Goal: Information Seeking & Learning: Learn about a topic

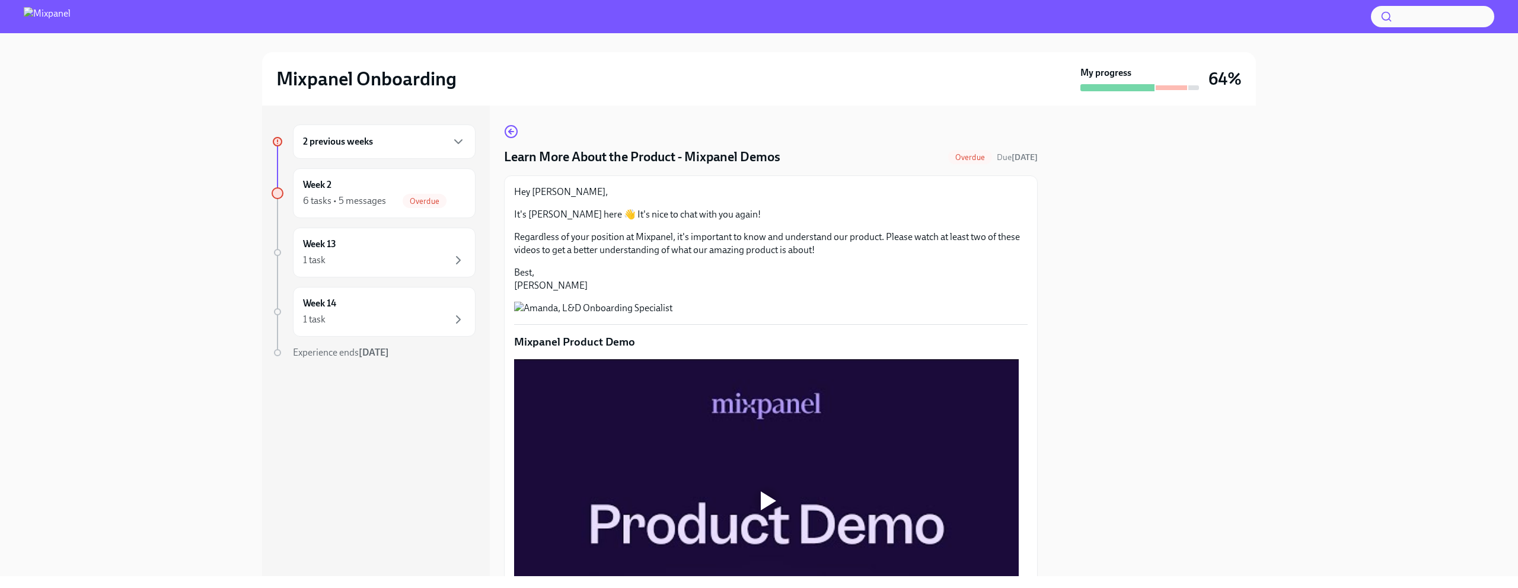
click at [1107, 397] on div at bounding box center [1154, 341] width 204 height 471
click at [1081, 390] on div at bounding box center [1154, 341] width 204 height 471
click at [397, 206] on div "6 tasks • 5 messages Overdue" at bounding box center [384, 201] width 163 height 14
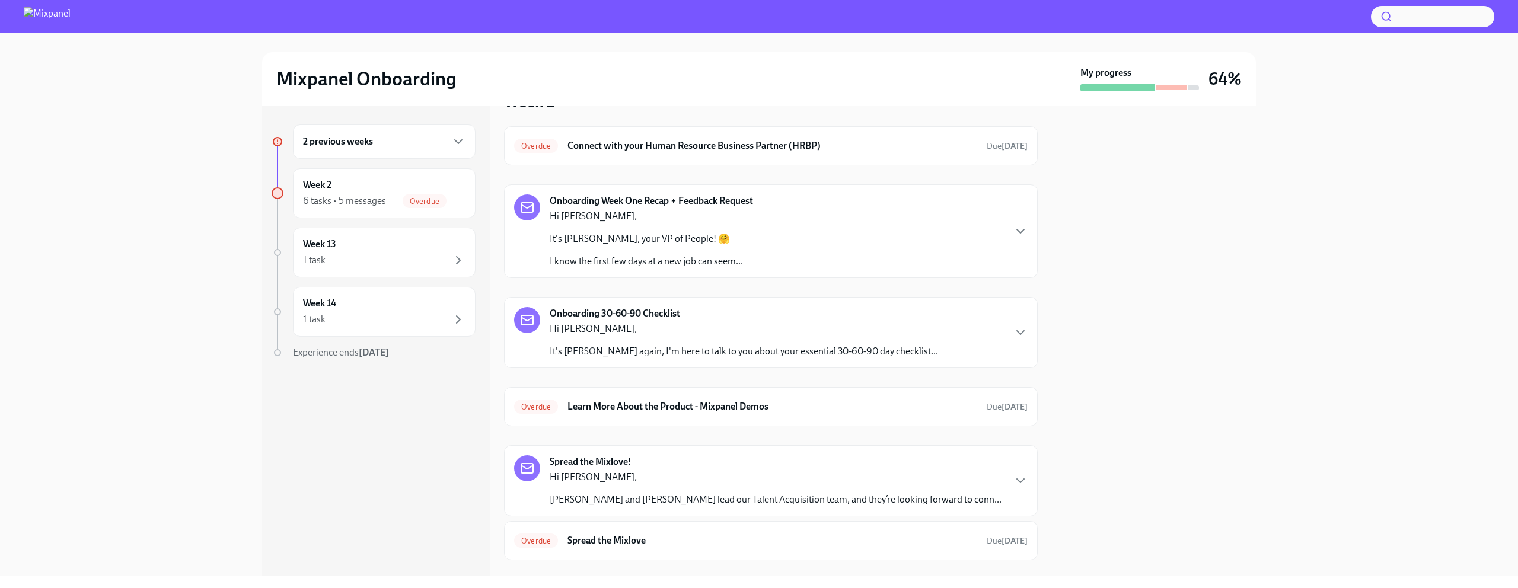
scroll to position [36, 0]
click at [593, 403] on h6 "Learn More About the Product - Mixpanel Demos" at bounding box center [773, 405] width 410 height 13
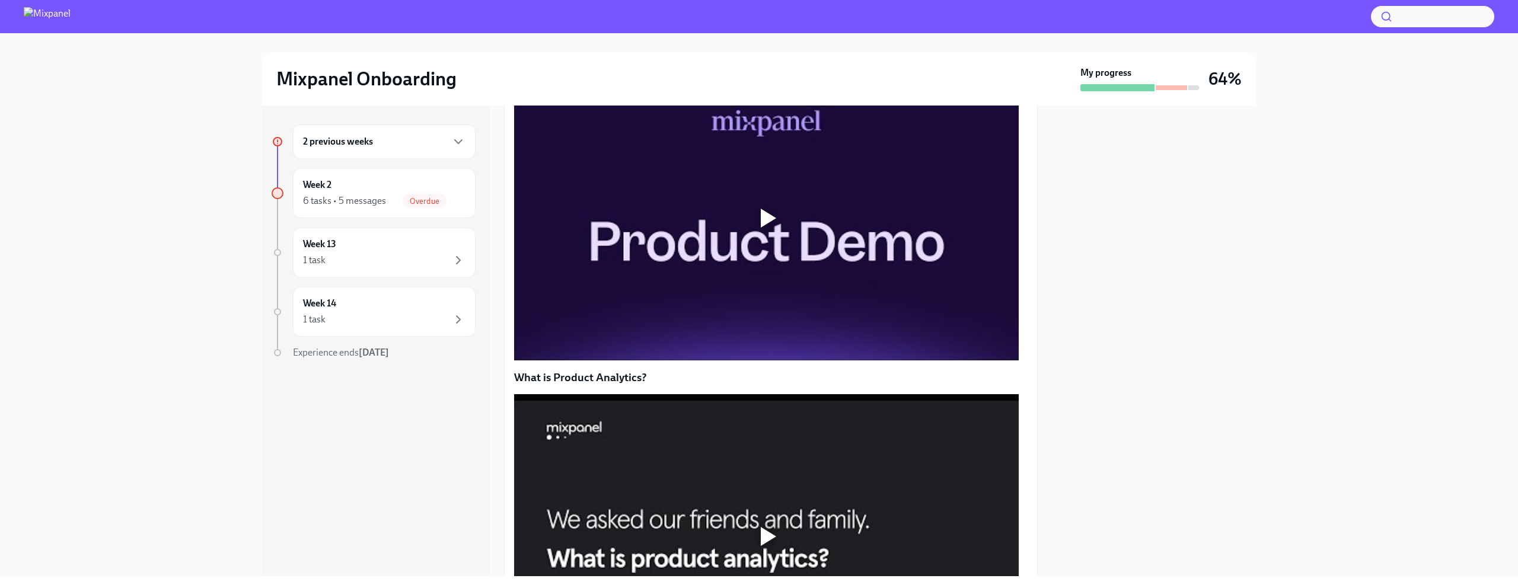
scroll to position [223, 0]
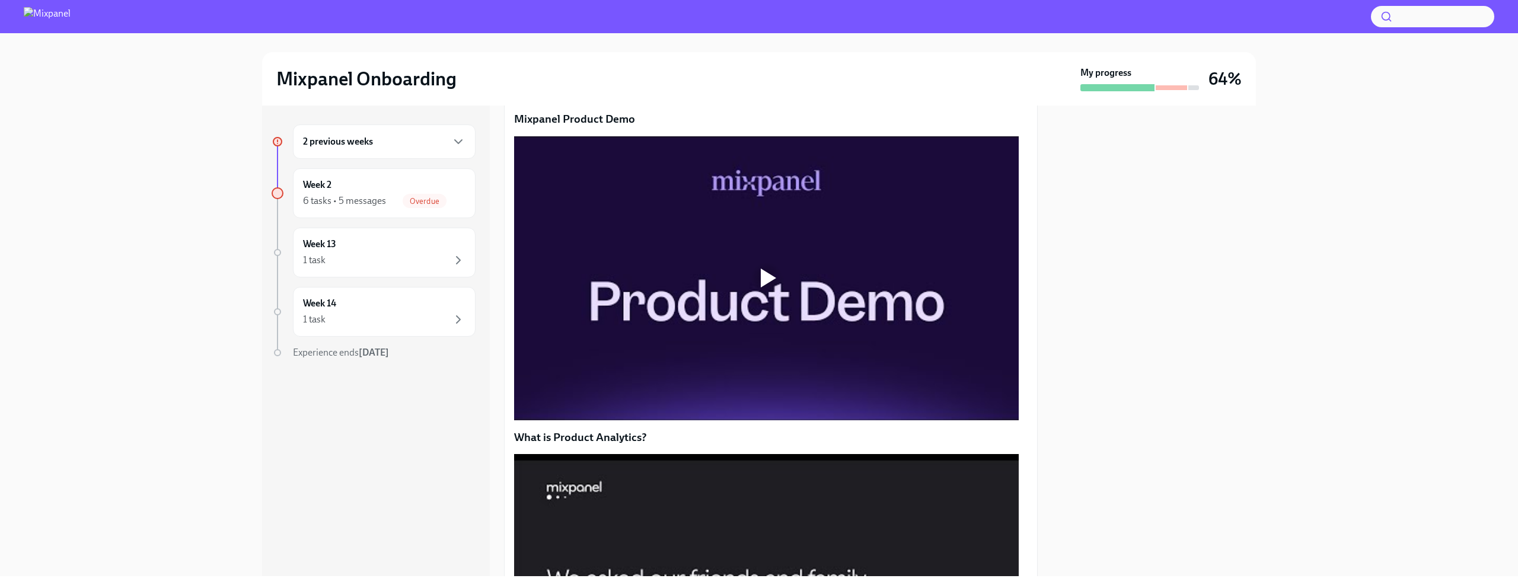
click at [760, 297] on div at bounding box center [767, 278] width 38 height 38
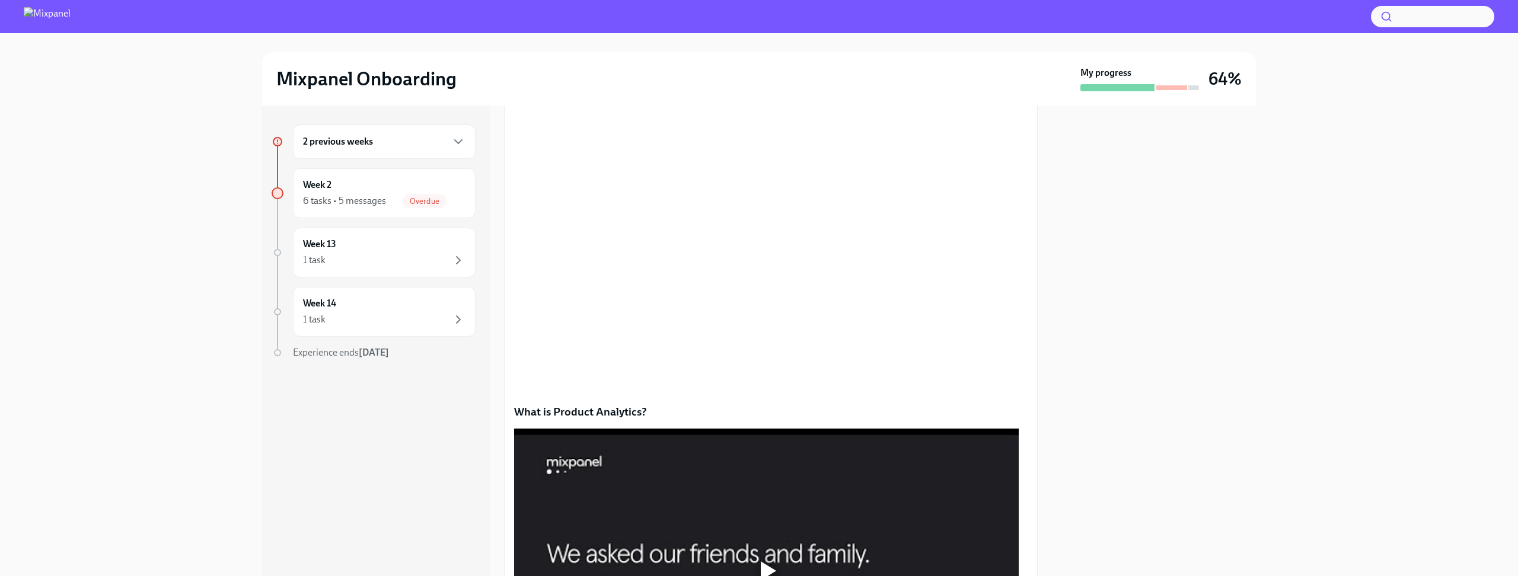
scroll to position [249, 0]
